Goal: Information Seeking & Learning: Learn about a topic

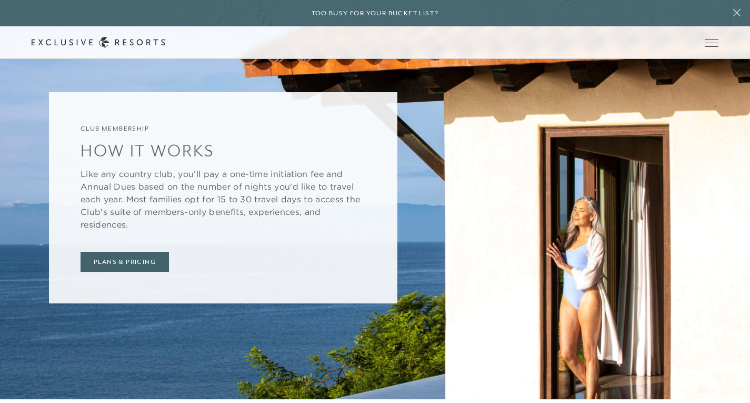
scroll to position [4160, 0]
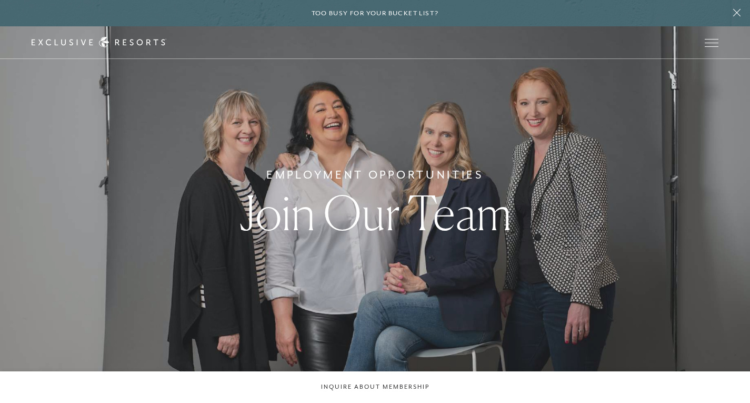
click at [86, 351] on div "Employment Opportunities Join Our Team" at bounding box center [375, 201] width 750 height 403
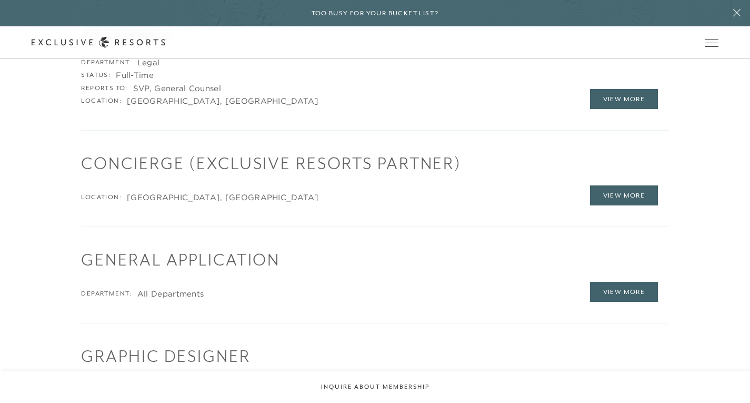
scroll to position [1345, 0]
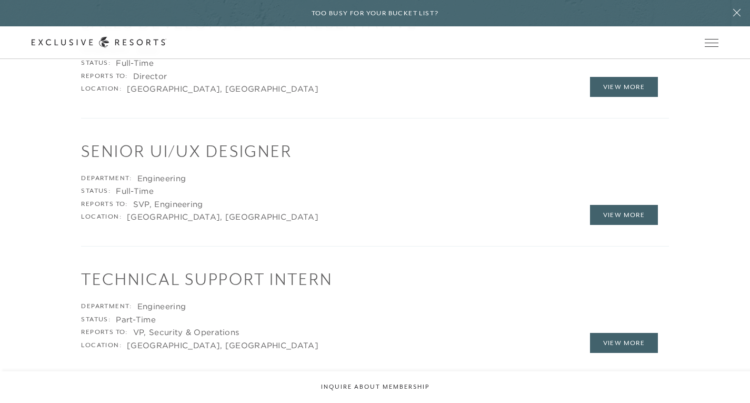
scroll to position [1810, 0]
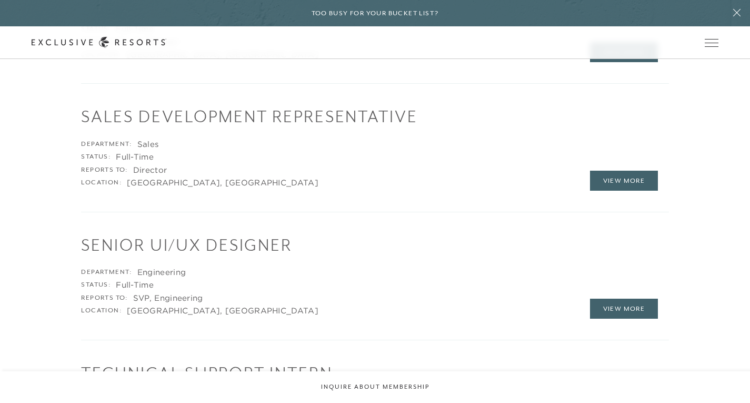
scroll to position [1710, 0]
click at [620, 184] on link "View More" at bounding box center [624, 182] width 68 height 20
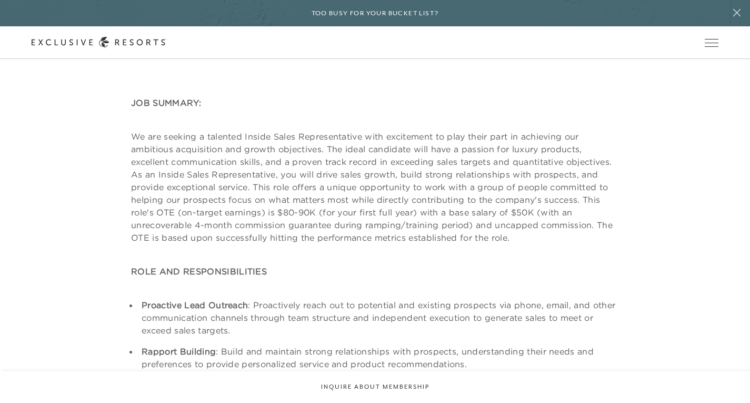
scroll to position [303, 0]
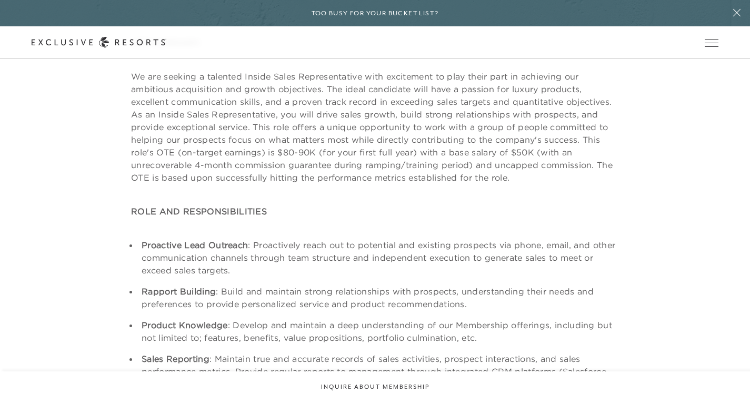
scroll to position [294, 0]
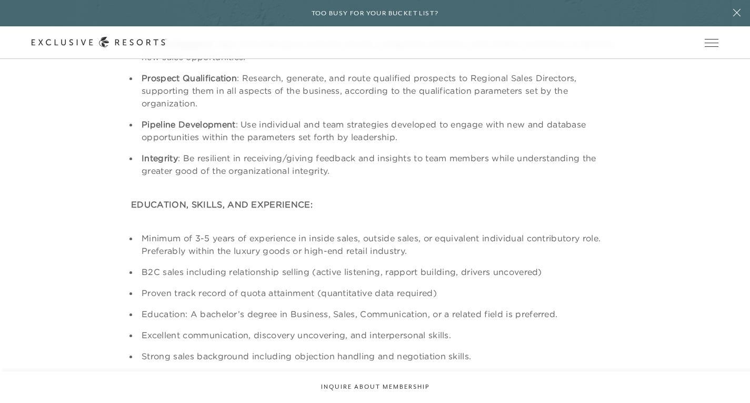
scroll to position [748, 0]
click at [114, 332] on div "JOB SUMMARY: We are seeking a talented Inside Sales Representative with excitem…" at bounding box center [375, 70] width 687 height 927
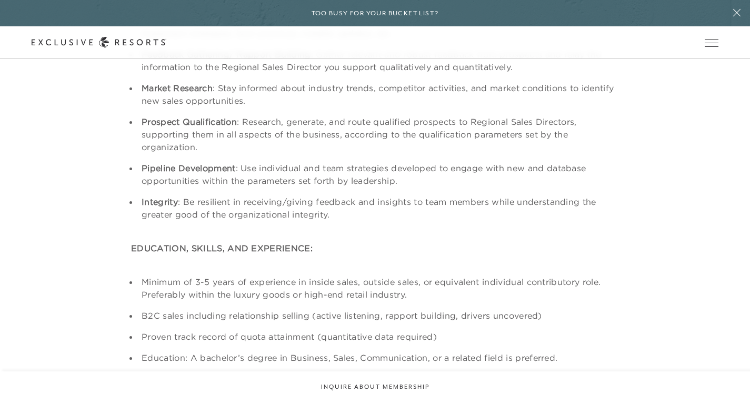
scroll to position [703, 0]
click at [102, 343] on div "JOB SUMMARY: We are seeking a talented Inside Sales Representative with excitem…" at bounding box center [375, 114] width 687 height 927
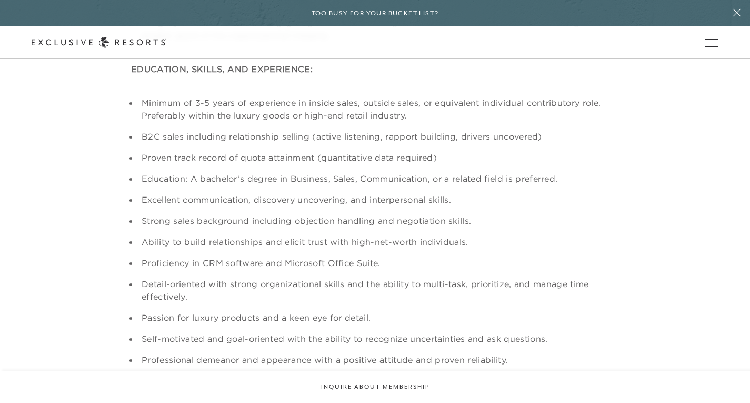
scroll to position [885, 0]
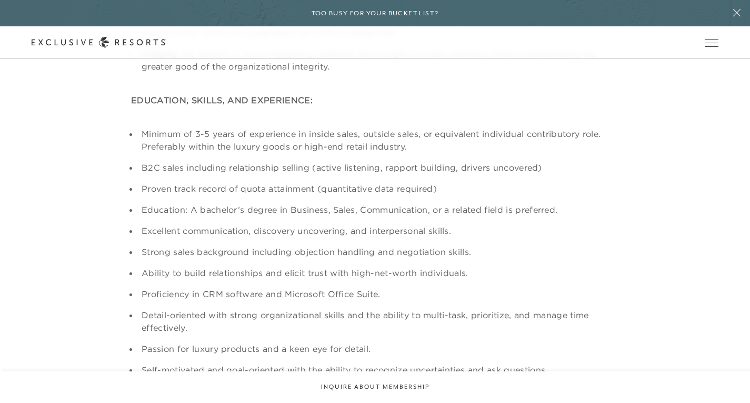
scroll to position [0, 0]
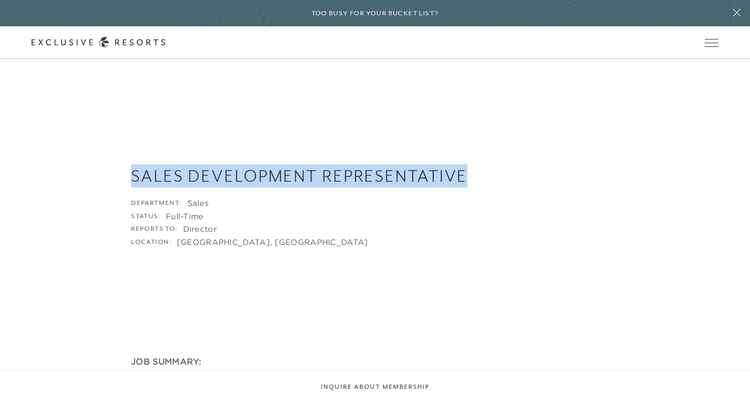
drag, startPoint x: 132, startPoint y: 172, endPoint x: 485, endPoint y: 177, distance: 353.9
click at [485, 177] on h3 "Sales Development Representative" at bounding box center [375, 175] width 488 height 23
click at [460, 175] on h3 "Sales Development Representative" at bounding box center [375, 175] width 488 height 23
click at [465, 176] on h3 "Sales Development Representative" at bounding box center [375, 175] width 488 height 23
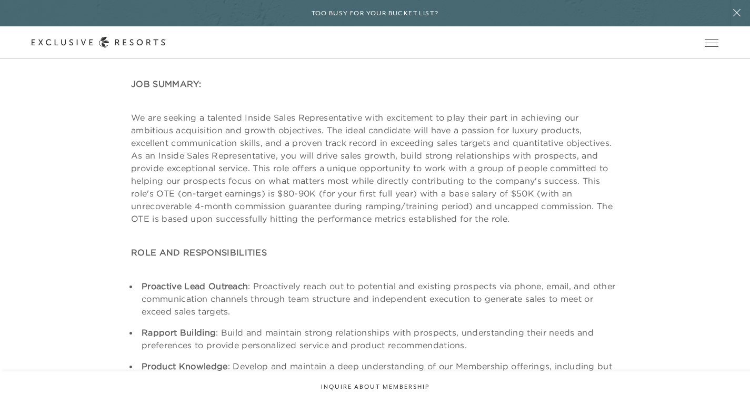
scroll to position [294, 0]
